Goal: Task Accomplishment & Management: Use online tool/utility

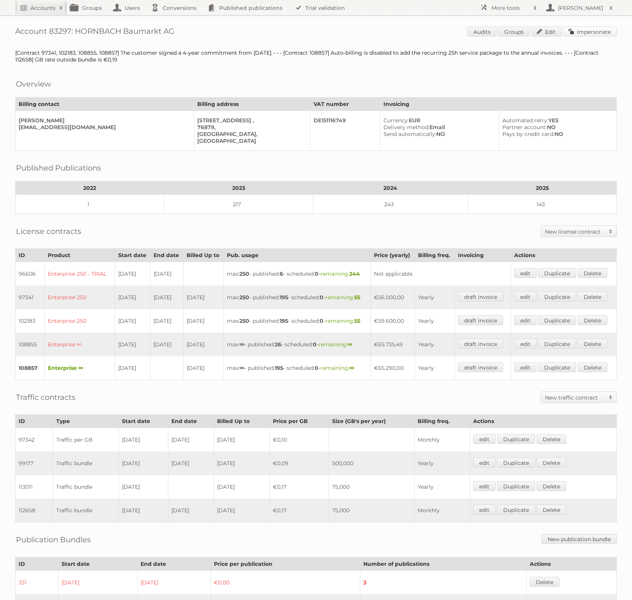
click at [596, 30] on link "Impersonate" at bounding box center [590, 32] width 54 height 10
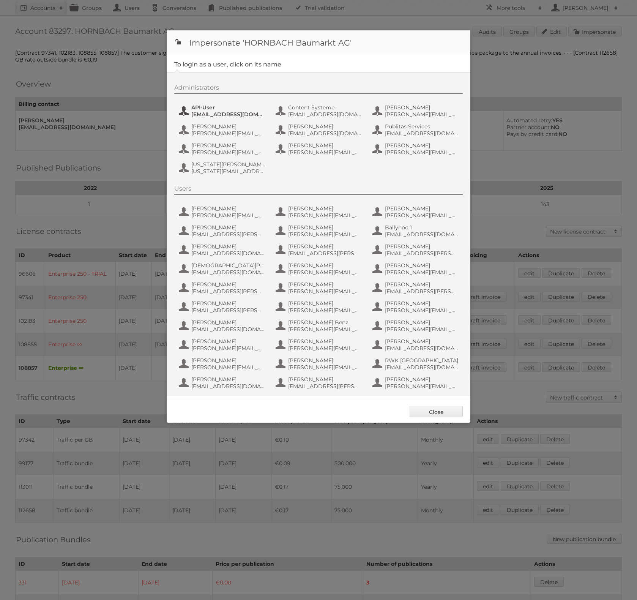
click at [214, 113] on span "api-publitas@hornbach.com" at bounding box center [228, 114] width 74 height 7
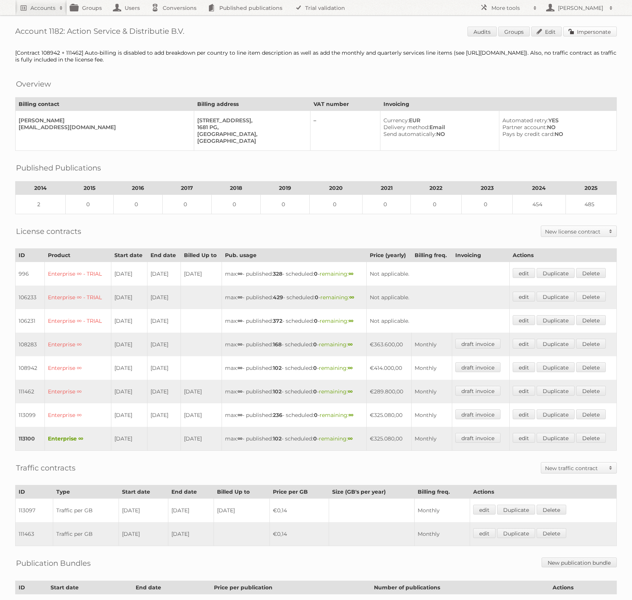
click at [584, 32] on link "Impersonate" at bounding box center [590, 32] width 54 height 10
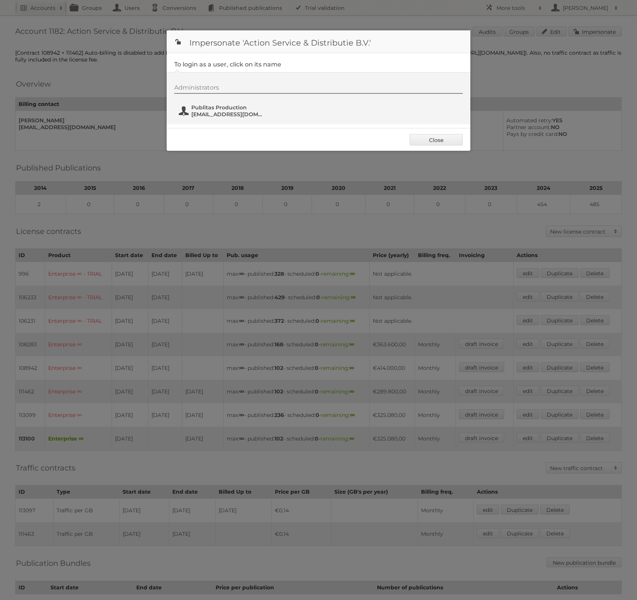
click at [194, 107] on span "Publitas Production" at bounding box center [228, 107] width 74 height 7
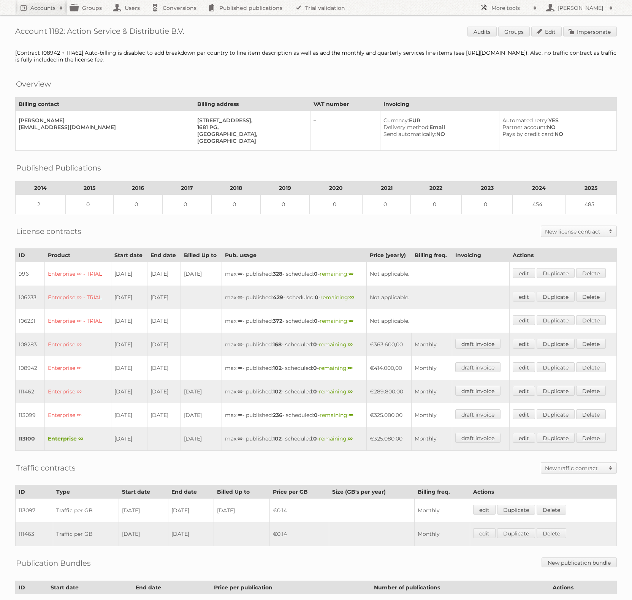
click at [513, 9] on h2 "More tools" at bounding box center [510, 8] width 38 height 8
click at [509, 101] on link "Beta Features" at bounding box center [513, 100] width 75 height 11
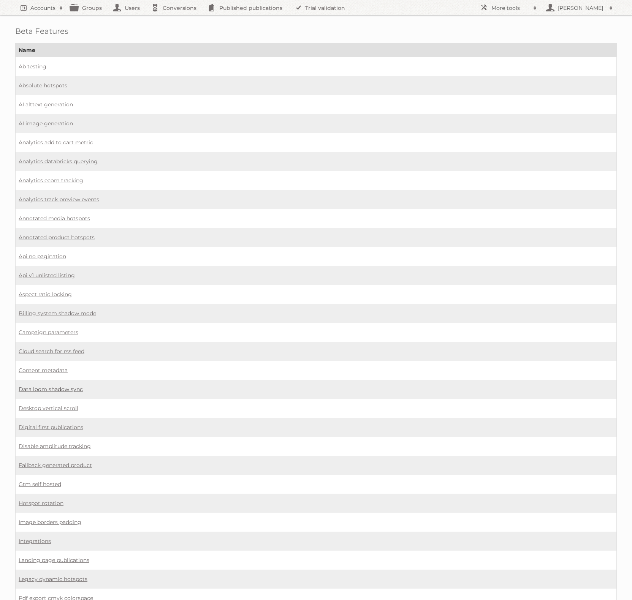
click at [52, 386] on link "Data loom shadow sync" at bounding box center [51, 389] width 64 height 7
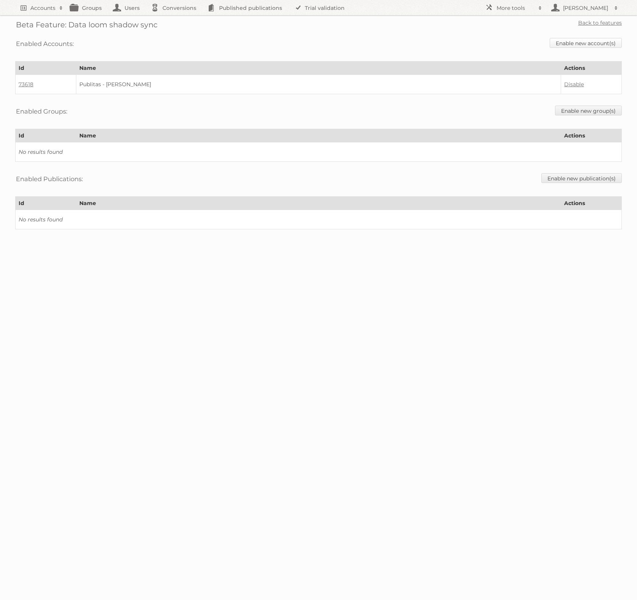
click at [578, 45] on link "Enable new account(s)" at bounding box center [586, 43] width 72 height 10
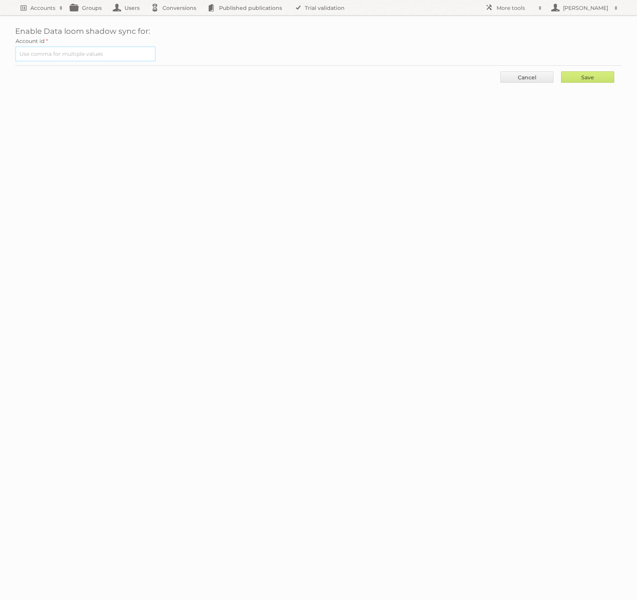
click at [71, 55] on input "text" at bounding box center [85, 53] width 141 height 15
paste input "1182"
type input "1182"
click at [584, 76] on input "Save" at bounding box center [587, 76] width 53 height 11
type input "..."
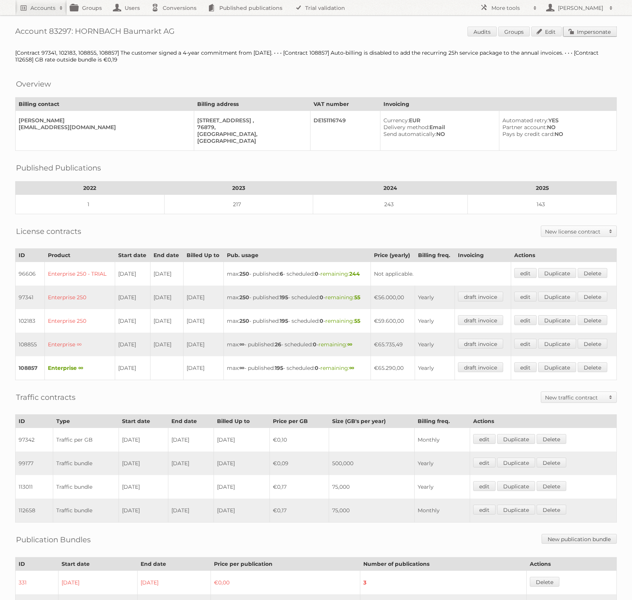
click at [596, 30] on link "Impersonate" at bounding box center [590, 32] width 54 height 10
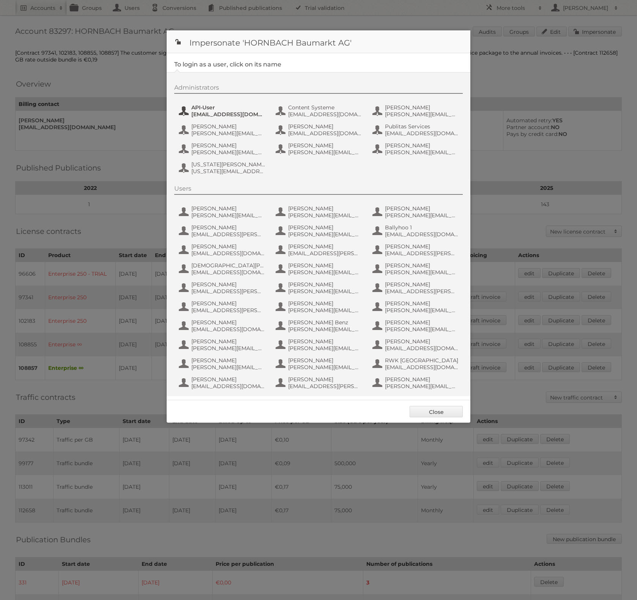
click at [200, 109] on span "API-User" at bounding box center [228, 107] width 74 height 7
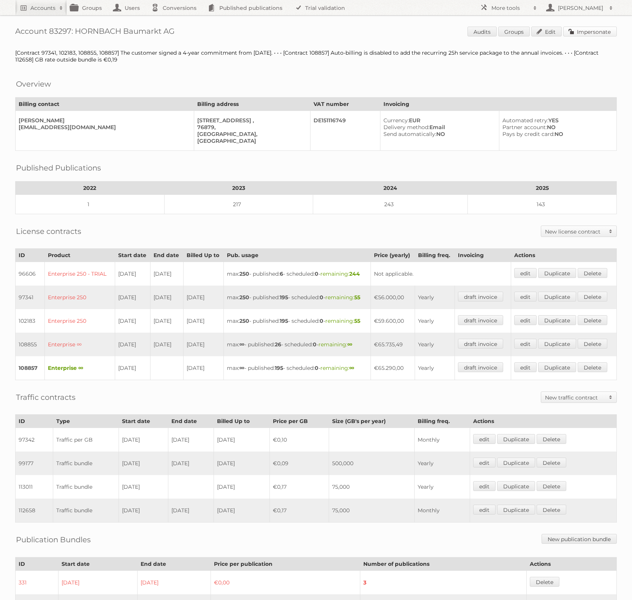
click at [580, 35] on link "Impersonate" at bounding box center [590, 32] width 54 height 10
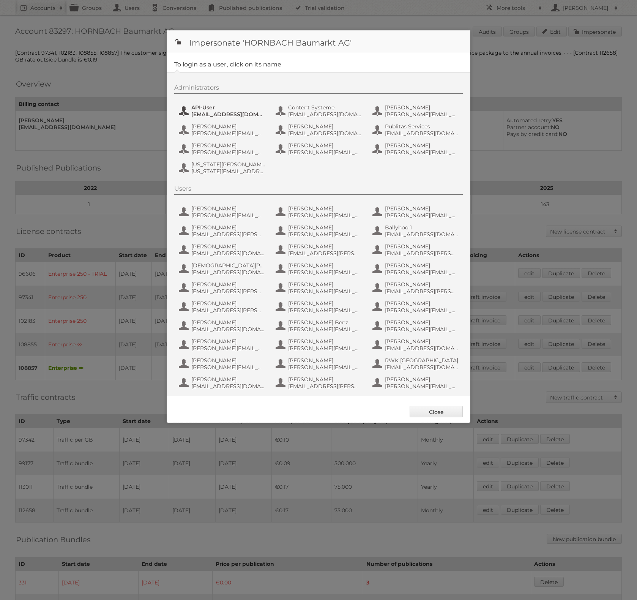
click at [196, 115] on span "api-publitas@hornbach.com" at bounding box center [228, 114] width 74 height 7
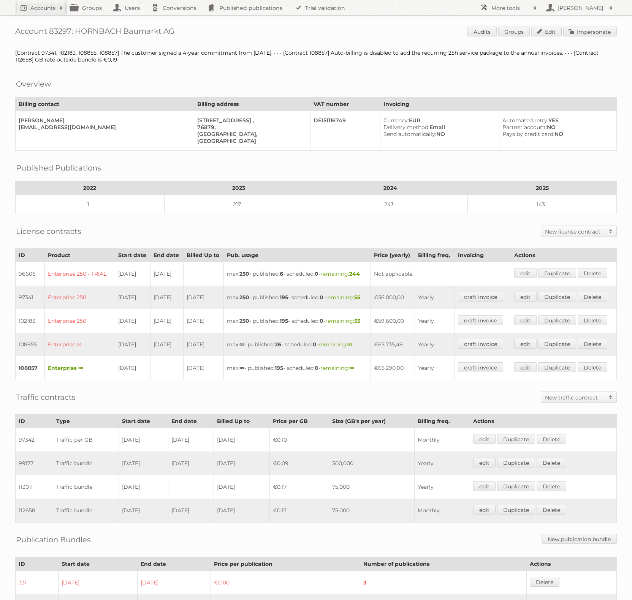
click at [491, 11] on h2 "More tools" at bounding box center [510, 8] width 38 height 8
click at [498, 99] on link "Beta Features" at bounding box center [513, 100] width 75 height 11
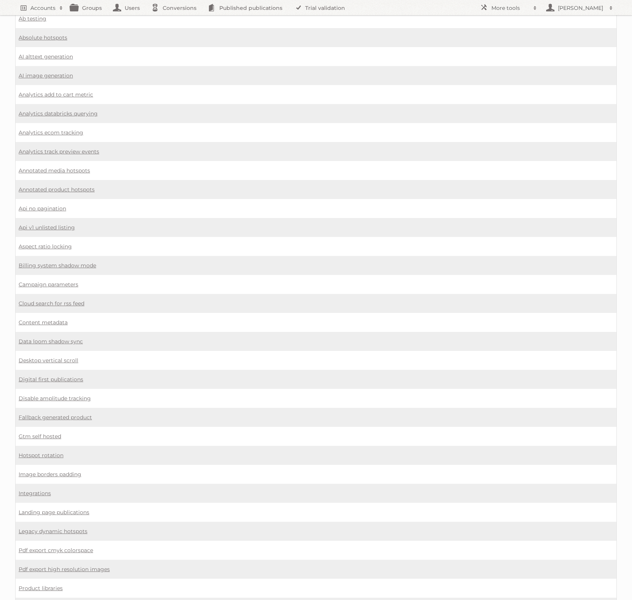
scroll to position [87, 0]
click at [48, 299] on link "Data loom shadow sync" at bounding box center [51, 302] width 64 height 7
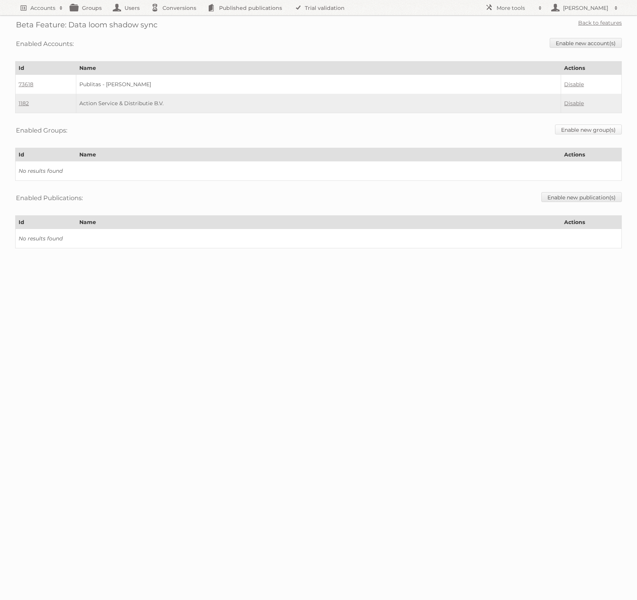
click at [588, 133] on link "Enable new group(s)" at bounding box center [588, 130] width 67 height 10
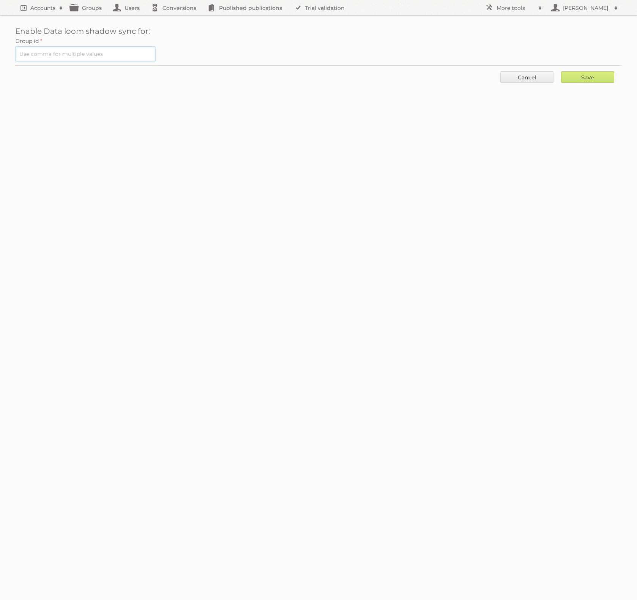
click at [69, 50] on input "text" at bounding box center [85, 53] width 141 height 15
paste input "88062"
type input "88062"
click at [599, 76] on input "Save" at bounding box center [587, 76] width 53 height 11
type input "..."
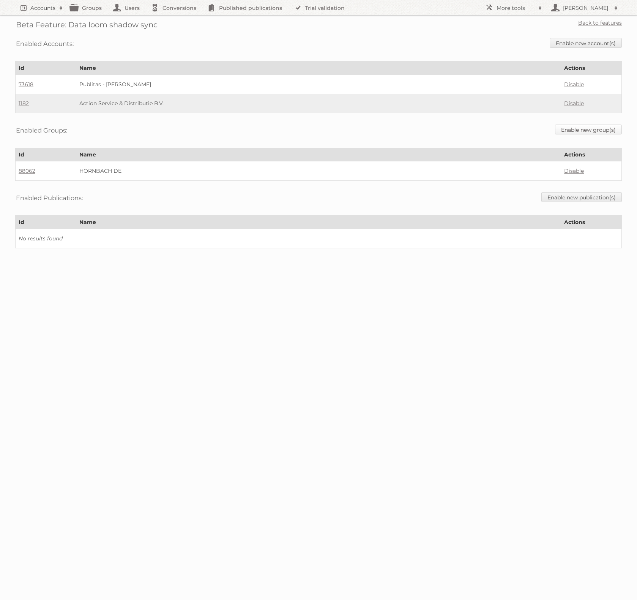
click at [585, 128] on link "Enable new group(s)" at bounding box center [588, 130] width 67 height 10
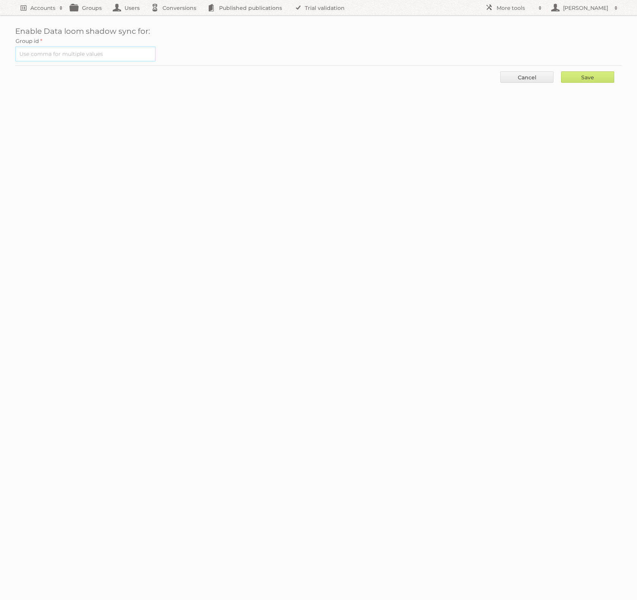
click at [108, 48] on input "text" at bounding box center [85, 53] width 141 height 15
paste input "90211"
type input "90211"
click at [596, 76] on input "Save" at bounding box center [587, 76] width 53 height 11
type input "..."
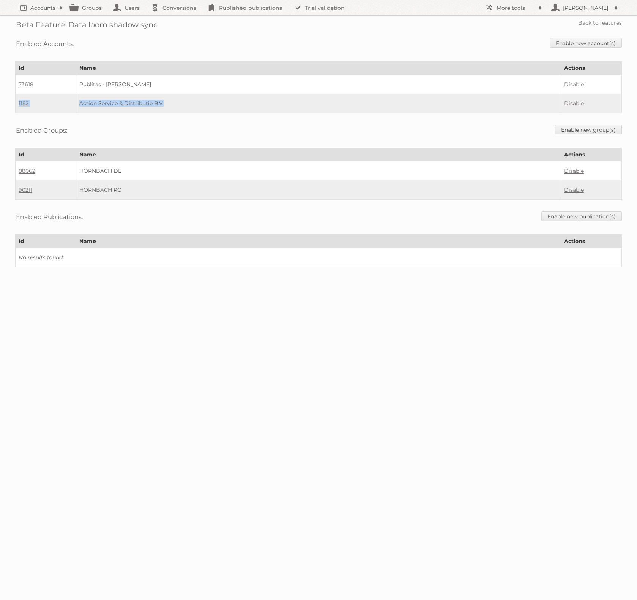
drag, startPoint x: 16, startPoint y: 102, endPoint x: 167, endPoint y: 105, distance: 151.9
click at [167, 105] on tr "1182 Action Service & Distributie B.V. Disable" at bounding box center [319, 103] width 606 height 19
copy tr "1182 Action Service & Distributie B.V."
drag, startPoint x: 84, startPoint y: 186, endPoint x: 130, endPoint y: 189, distance: 46.8
click at [130, 189] on td "HORNBACH RO" at bounding box center [318, 189] width 485 height 19
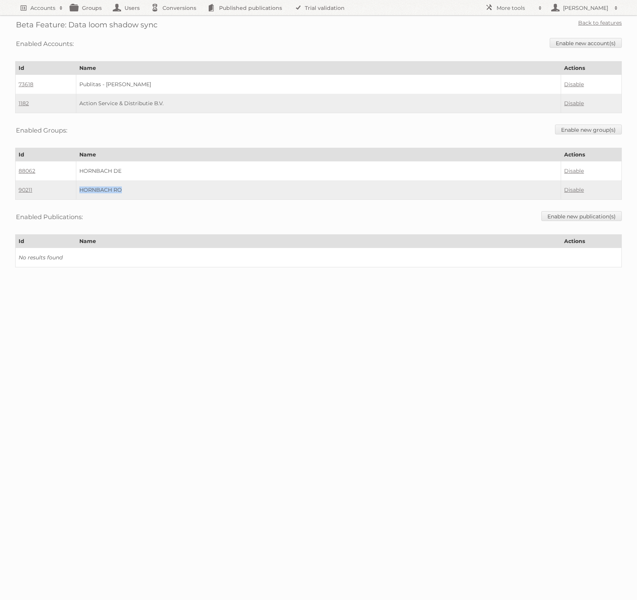
copy td "HORNBACH RO"
drag, startPoint x: 43, startPoint y: 172, endPoint x: 14, endPoint y: 168, distance: 29.5
click at [14, 168] on div "Beta Feature: Data loom shadow sync Back to features Enabled Accounts: Enable n…" at bounding box center [318, 141] width 637 height 283
drag, startPoint x: 34, startPoint y: 169, endPoint x: 17, endPoint y: 169, distance: 16.3
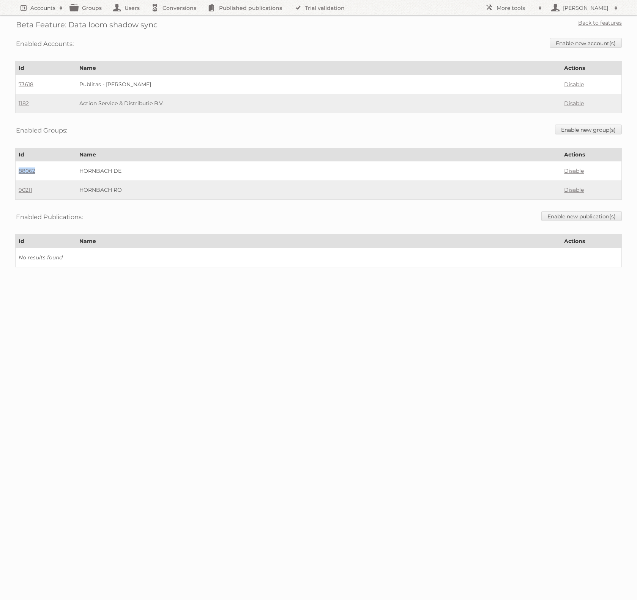
click at [17, 169] on td "88062" at bounding box center [46, 170] width 61 height 19
copy link "88062"
drag, startPoint x: 28, startPoint y: 102, endPoint x: 16, endPoint y: 101, distance: 12.6
click at [16, 101] on td "1182" at bounding box center [46, 103] width 61 height 19
copy link "1182"
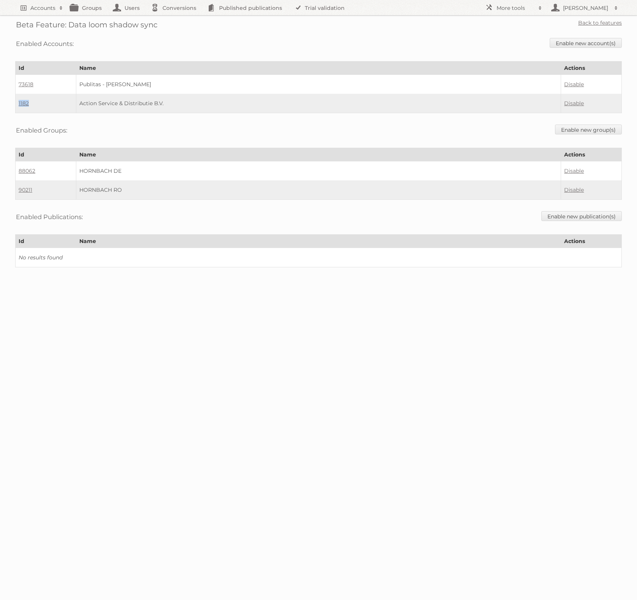
copy link "1182"
drag, startPoint x: 44, startPoint y: 187, endPoint x: 18, endPoint y: 186, distance: 25.9
click at [18, 186] on td "90211" at bounding box center [46, 189] width 61 height 19
copy link "90211"
